Goal: Task Accomplishment & Management: Manage account settings

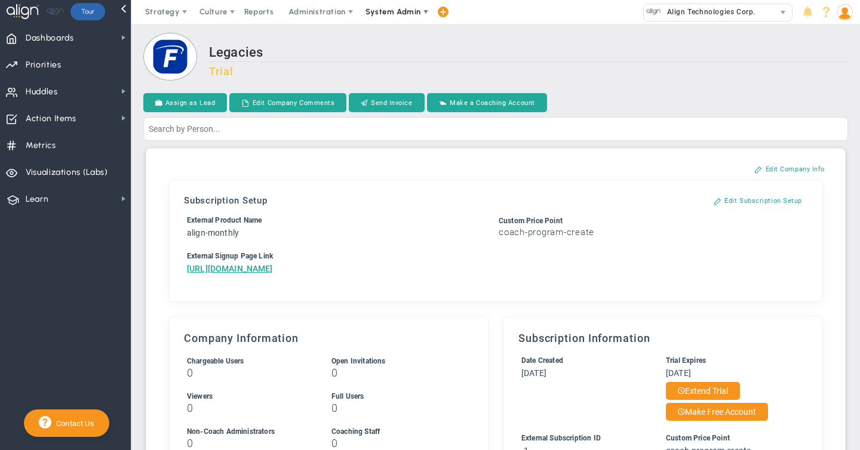
scroll to position [41, 0]
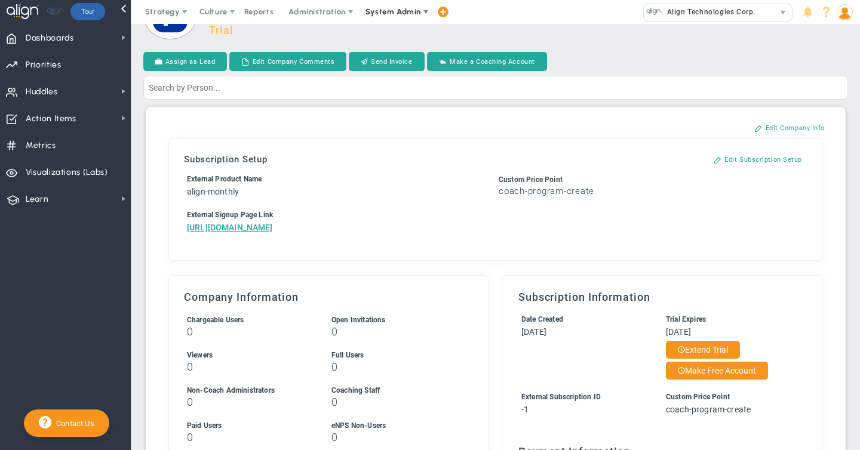
click at [398, 7] on span "System Admin" at bounding box center [393, 11] width 56 height 9
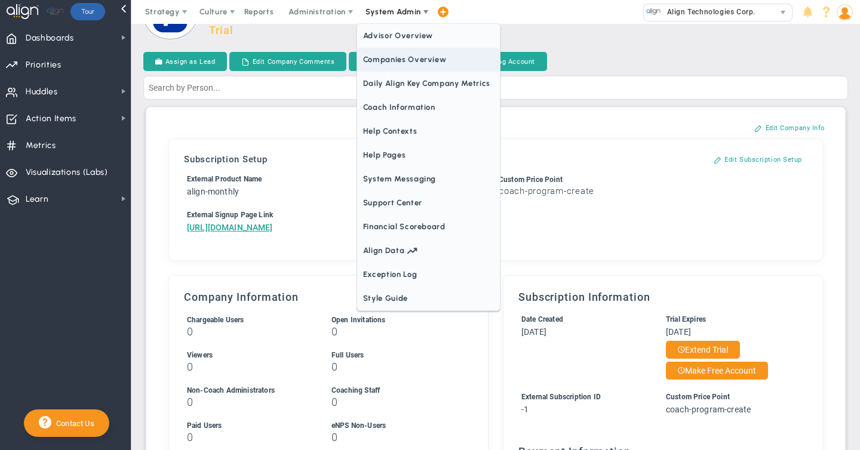
click at [395, 61] on span "Companies Overview" at bounding box center [428, 60] width 143 height 24
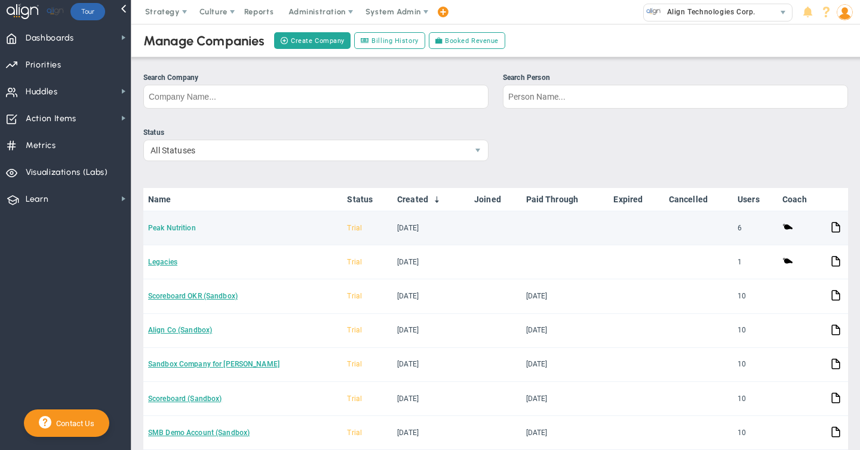
click at [165, 227] on link "Peak Nutrition" at bounding box center [172, 228] width 48 height 8
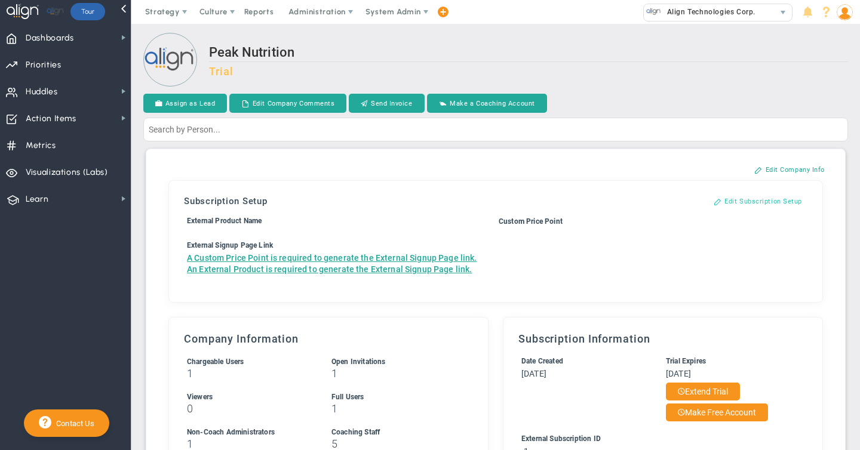
click at [765, 200] on button "Edit Subscription Setup" at bounding box center [758, 201] width 112 height 19
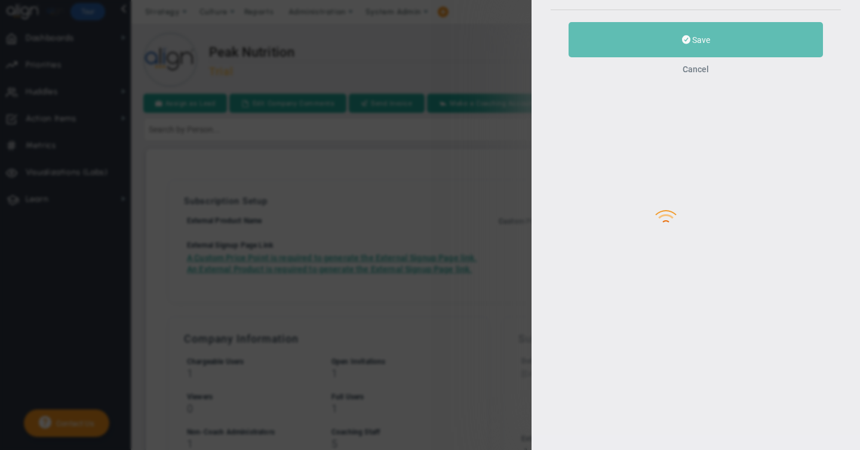
type input "Peak Nutrition"
type input "10"
type input "4"
type input "[PERSON_NAME] ([PERSON_NAME])"
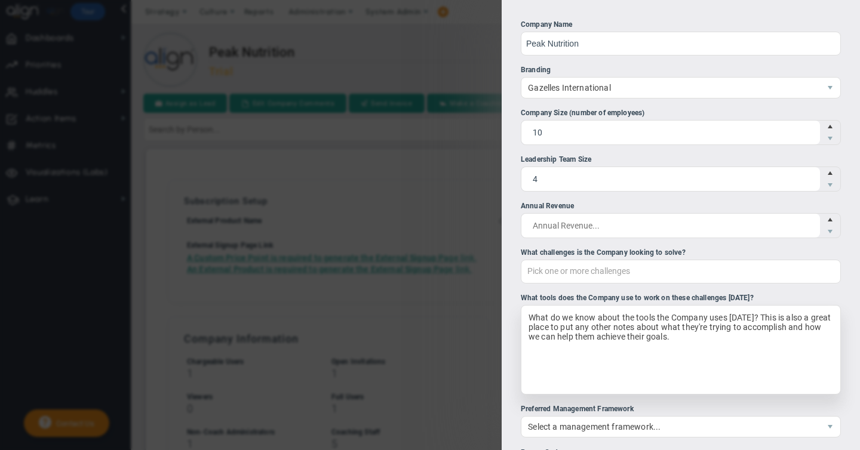
scroll to position [299, 0]
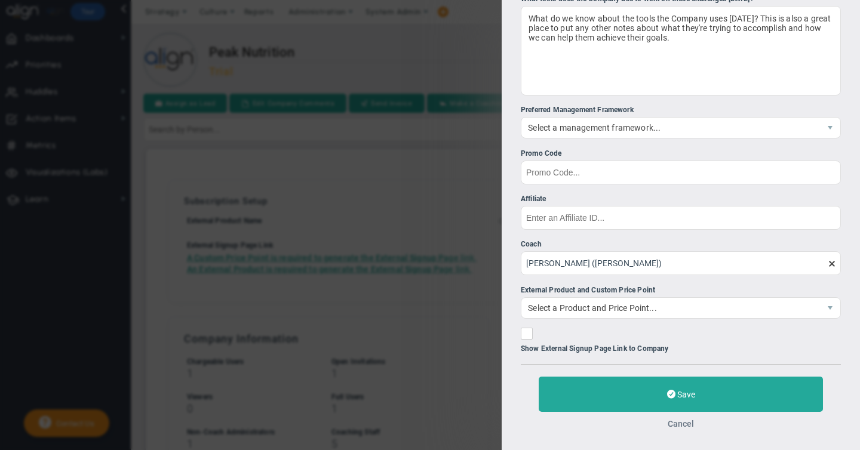
click at [683, 425] on button "Cancel" at bounding box center [681, 424] width 26 height 10
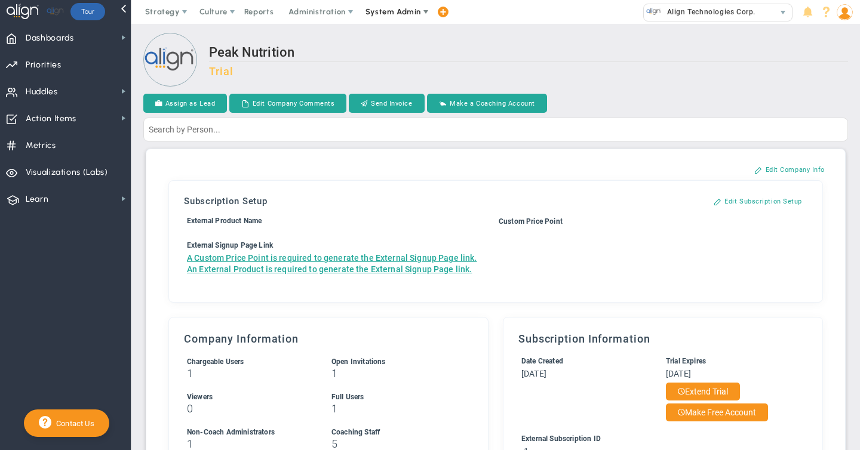
click at [393, 11] on span "System Admin" at bounding box center [393, 11] width 56 height 9
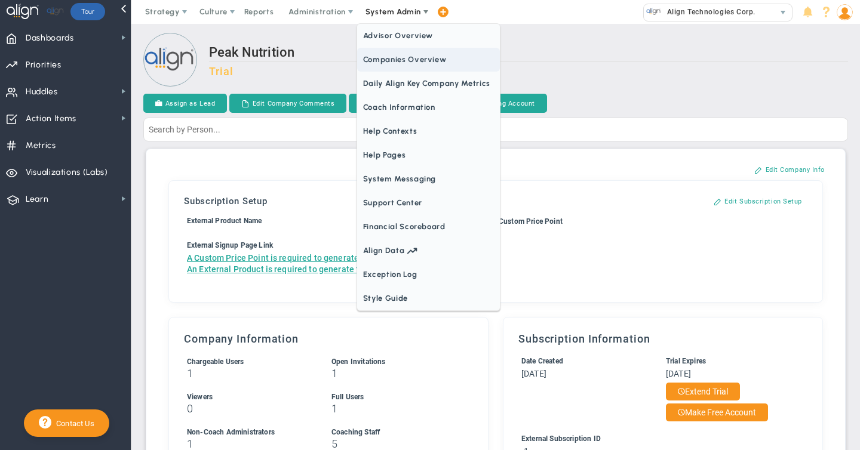
click at [384, 53] on span "Companies Overview" at bounding box center [428, 60] width 143 height 24
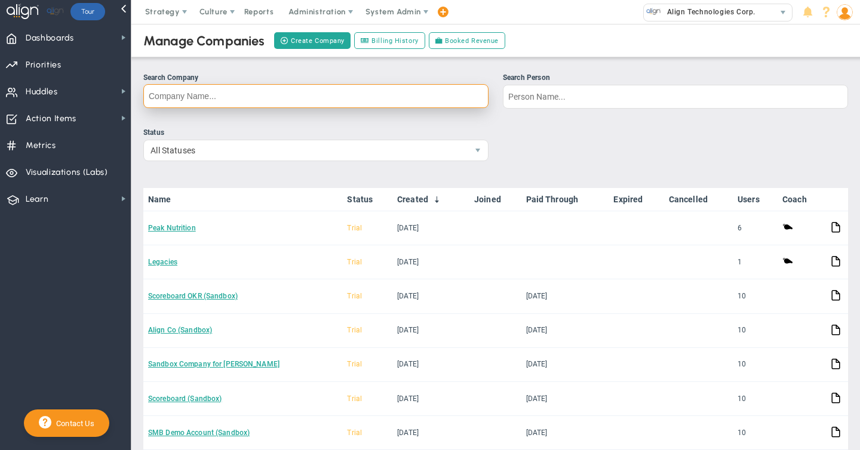
click at [248, 104] on input "Search Company" at bounding box center [315, 96] width 345 height 24
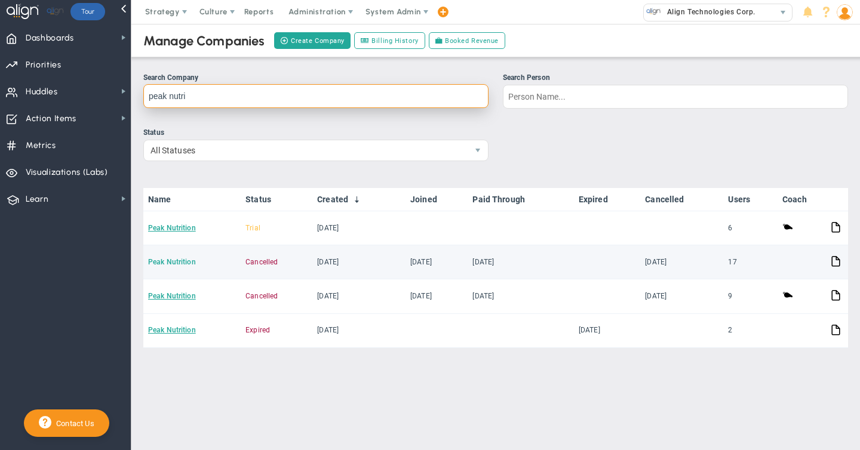
type input "peak nutri"
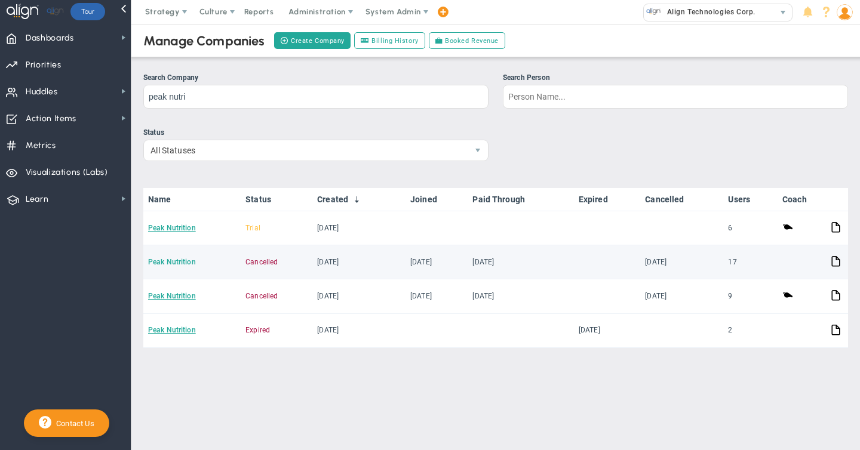
click at [179, 262] on link "Peak Nutrition" at bounding box center [172, 262] width 48 height 8
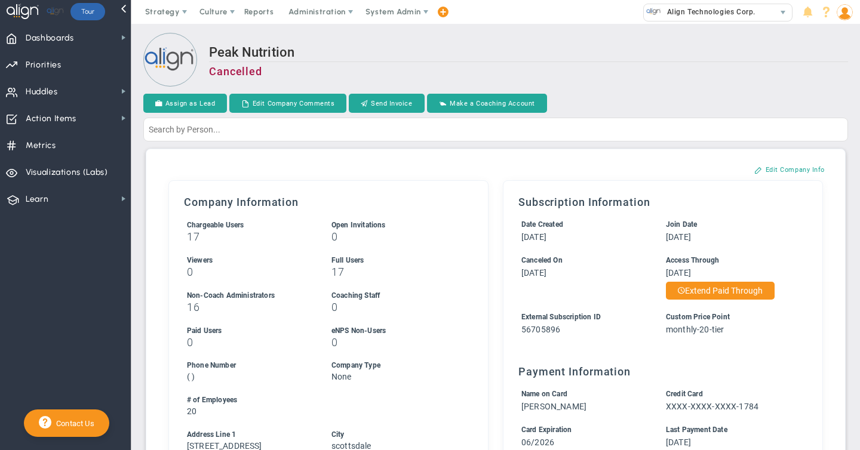
scroll to position [15, 0]
